Goal: Task Accomplishment & Management: Manage account settings

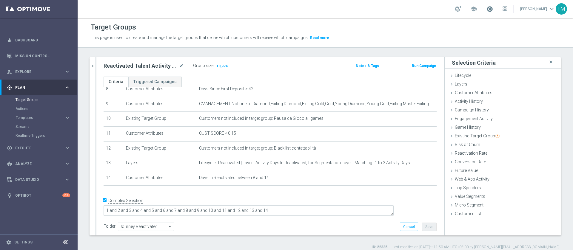
click at [486, 8] on span at bounding box center [489, 9] width 7 height 7
click at [404, 20] on header "Target Groups This page is used to create and manage the target groups that def…" at bounding box center [325, 33] width 495 height 30
